Goal: Book appointment/travel/reservation

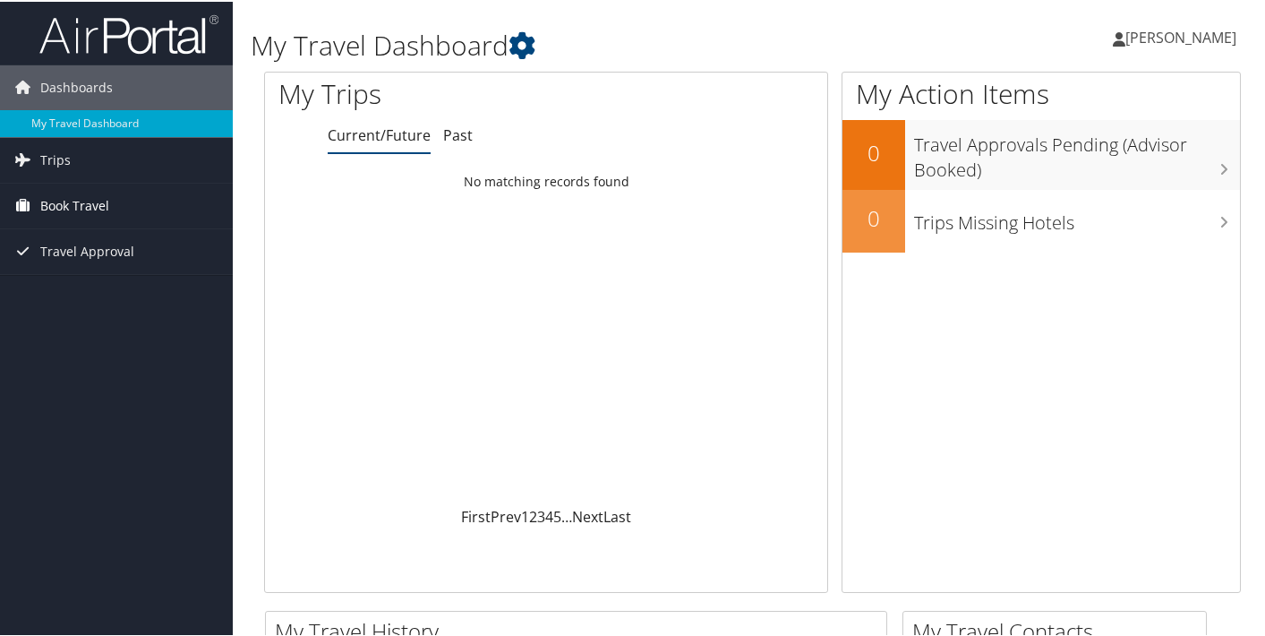
click at [53, 207] on span "Book Travel" at bounding box center [74, 204] width 69 height 45
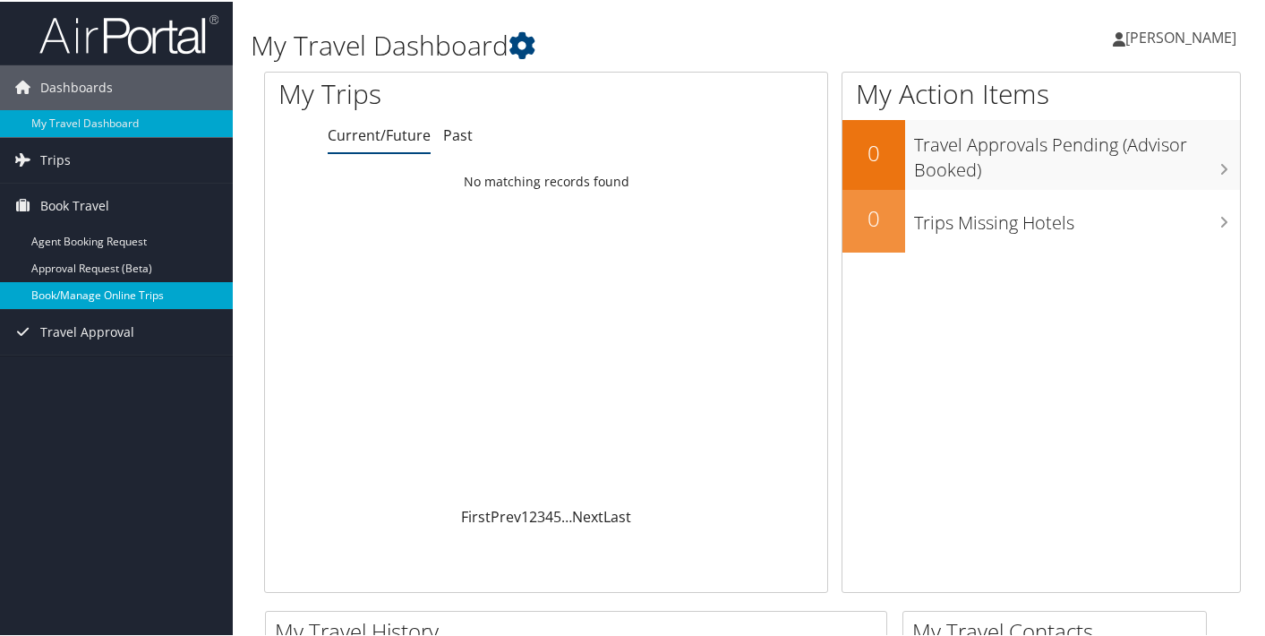
click at [84, 291] on link "Book/Manage Online Trips" at bounding box center [116, 293] width 233 height 27
